Goal: Task Accomplishment & Management: Manage account settings

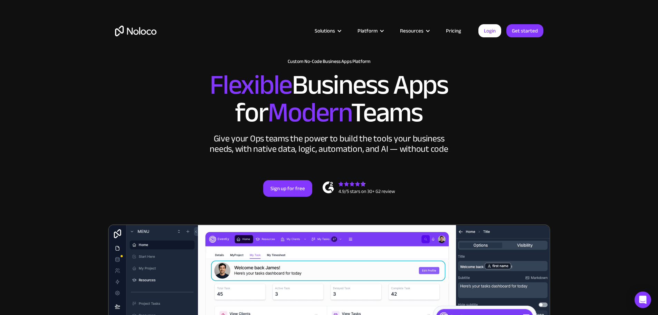
click at [489, 28] on link "Login" at bounding box center [489, 30] width 23 height 13
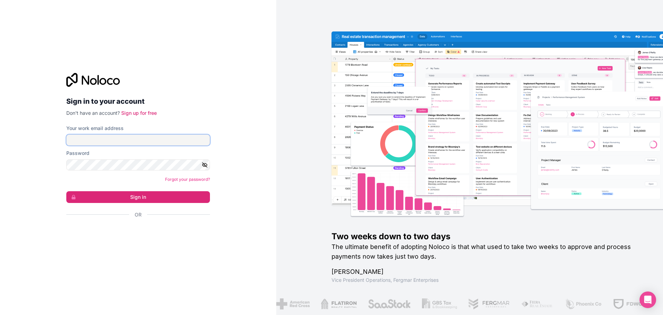
type input "agarza@fergmar.com"
click at [153, 196] on button "Sign in" at bounding box center [138, 197] width 144 height 12
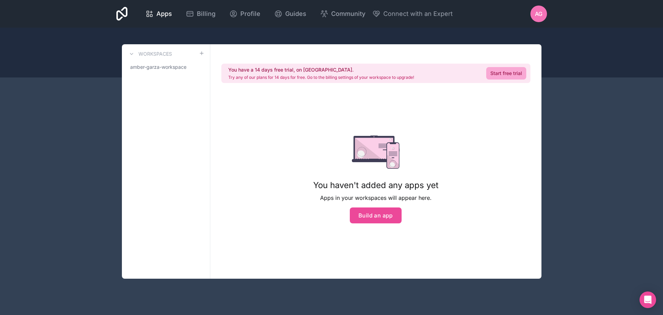
drag, startPoint x: 9, startPoint y: 148, endPoint x: 539, endPoint y: 13, distance: 547.6
click at [539, 13] on div "Apps Billing Profile Guides Community Connect with an Expert AG Billing Profile…" at bounding box center [331, 157] width 663 height 315
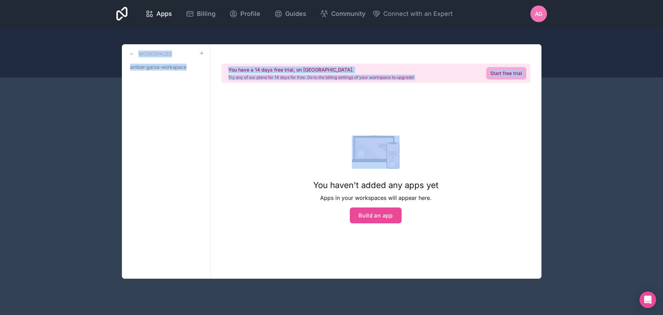
click at [539, 13] on span "AG" at bounding box center [539, 14] width 8 height 8
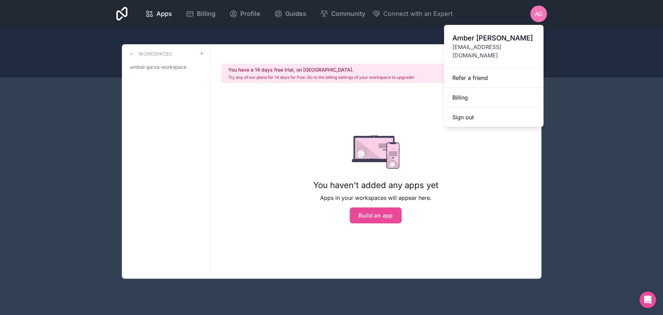
click at [397, 27] on div "Apps Billing Profile Guides Community Connect with an Expert AG Billing Profile…" at bounding box center [332, 14] width 442 height 28
